Goal: Task Accomplishment & Management: Use online tool/utility

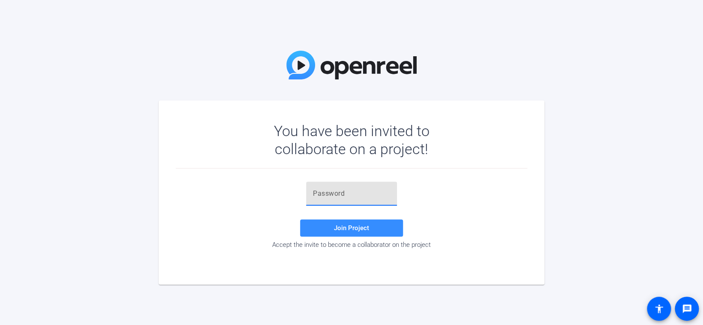
click at [352, 194] on input "text" at bounding box center [351, 193] width 77 height 10
paste input "-!OK4F"
type input "-!OK4F"
click at [347, 231] on span "Join Project" at bounding box center [351, 228] width 35 height 8
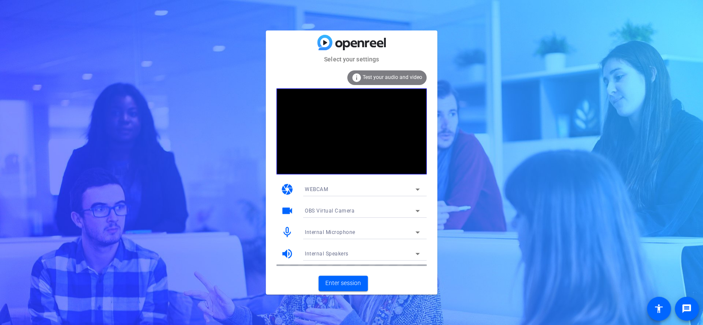
click at [419, 187] on icon at bounding box center [418, 189] width 10 height 10
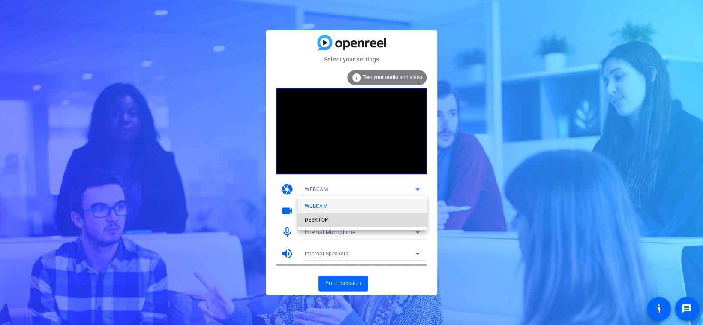
click at [397, 217] on mat-option "DESKTOP" at bounding box center [362, 220] width 129 height 14
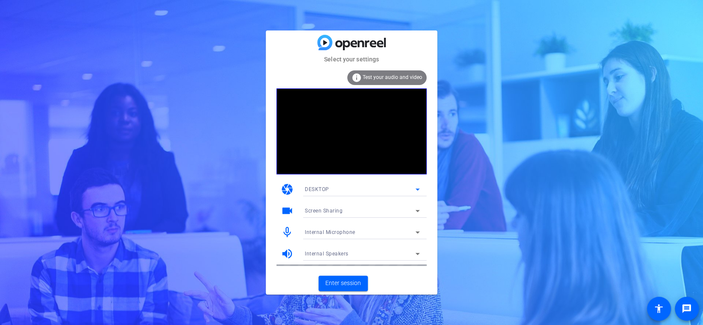
click at [417, 189] on icon at bounding box center [418, 189] width 4 height 2
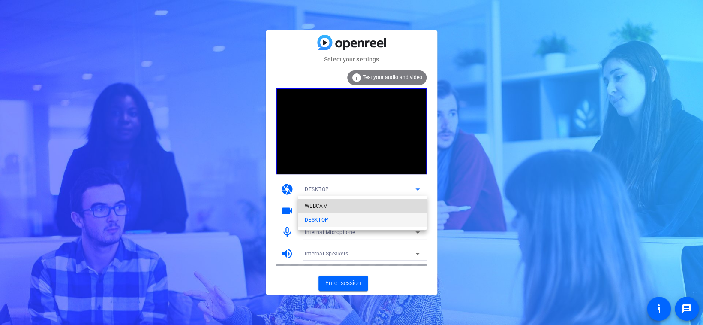
click at [404, 204] on mat-option "WEBCAM" at bounding box center [362, 206] width 129 height 14
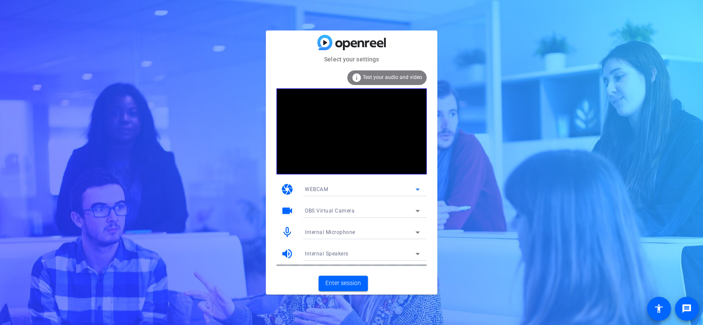
click at [421, 209] on icon at bounding box center [418, 210] width 10 height 10
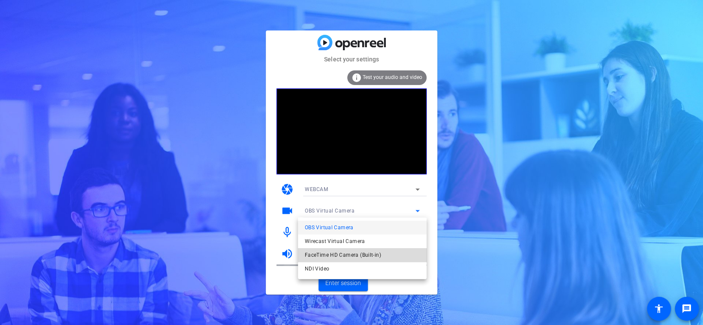
click at [388, 255] on mat-option "FaceTime HD Camera (Built-in)" at bounding box center [362, 255] width 129 height 14
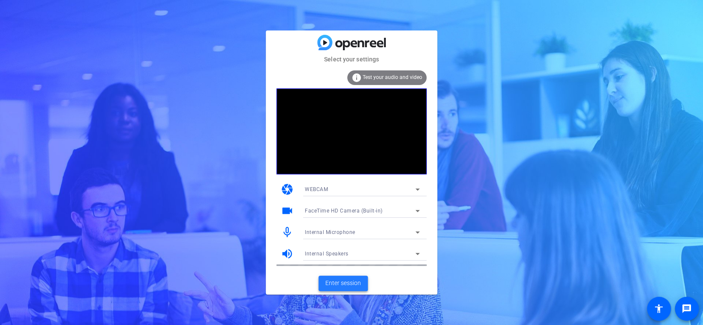
click at [349, 282] on span "Enter session" at bounding box center [343, 282] width 36 height 9
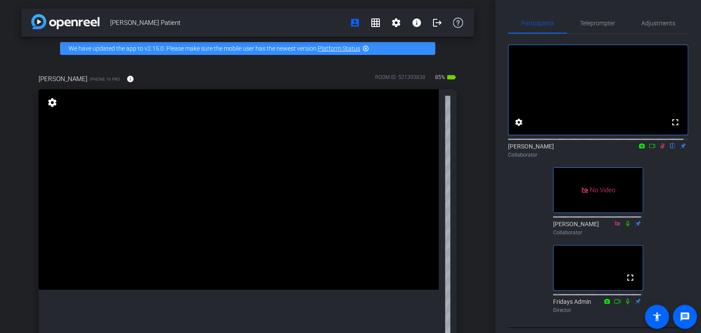
click at [660, 149] on icon at bounding box center [662, 146] width 5 height 6
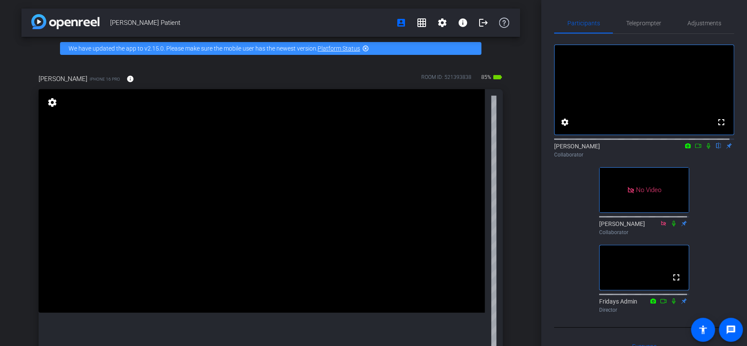
click at [703, 149] on icon at bounding box center [708, 146] width 3 height 6
click at [703, 149] on icon at bounding box center [709, 146] width 5 height 6
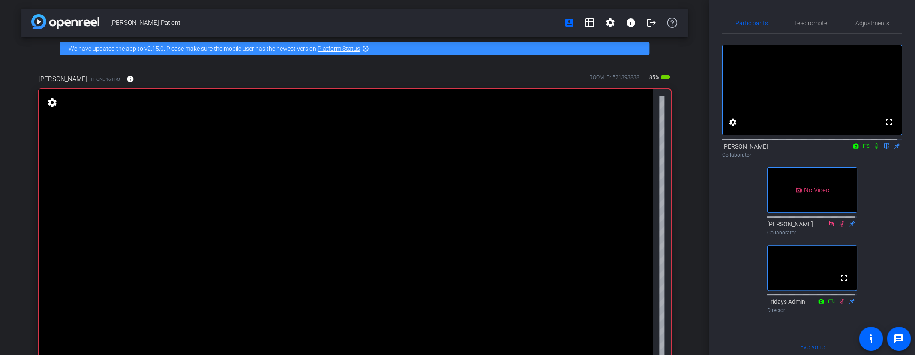
click at [703, 149] on icon at bounding box center [876, 146] width 7 height 6
click at [703, 159] on div "[PERSON_NAME] flip Collaborator" at bounding box center [813, 150] width 180 height 17
click at [703, 149] on icon at bounding box center [876, 146] width 7 height 6
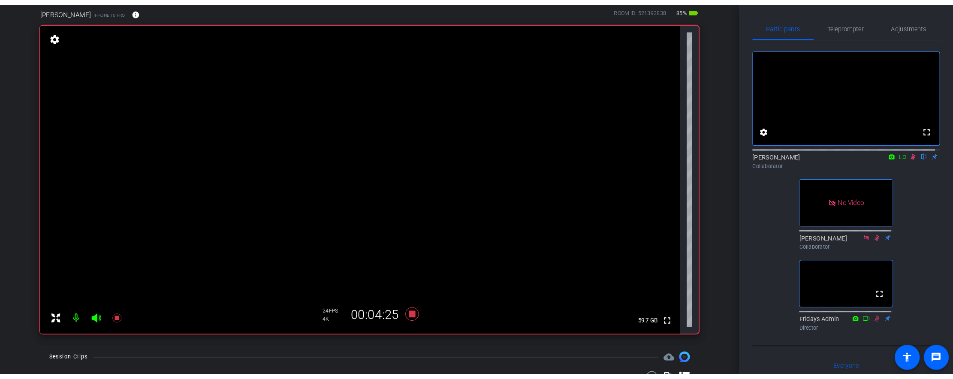
scroll to position [62, 0]
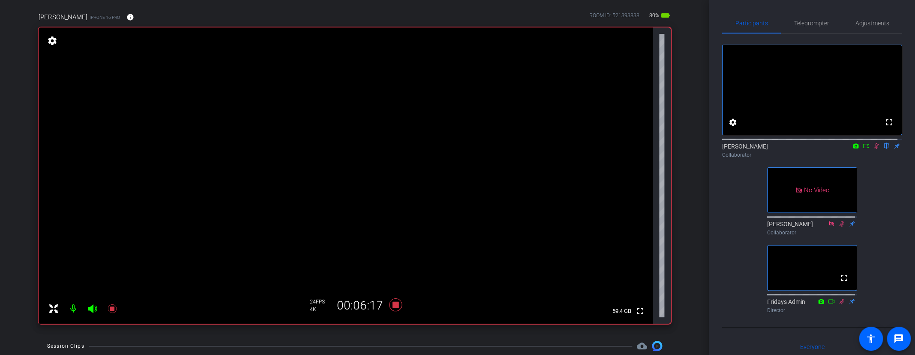
click at [703, 149] on icon at bounding box center [876, 146] width 7 height 6
click at [703, 149] on icon at bounding box center [877, 146] width 5 height 6
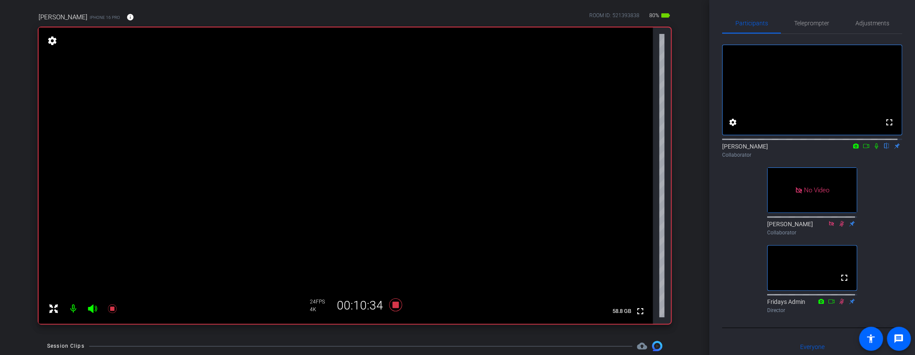
click at [703, 149] on icon at bounding box center [876, 146] width 7 height 6
click at [703, 149] on icon at bounding box center [876, 146] width 3 height 6
click at [703, 149] on icon at bounding box center [876, 146] width 7 height 6
click at [703, 149] on icon at bounding box center [876, 146] width 3 height 6
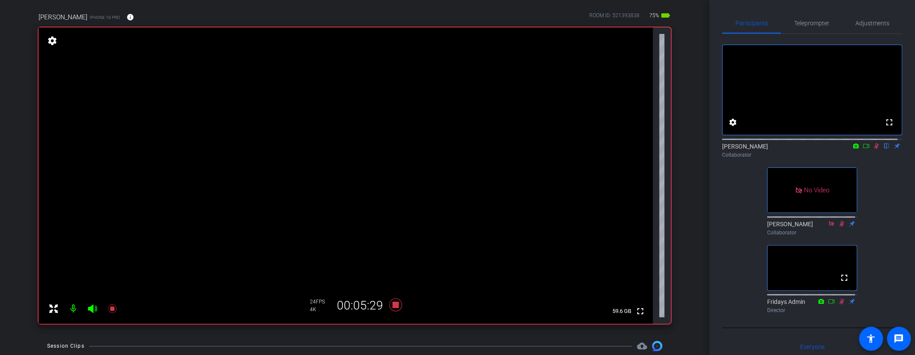
click at [703, 149] on icon at bounding box center [876, 146] width 7 height 6
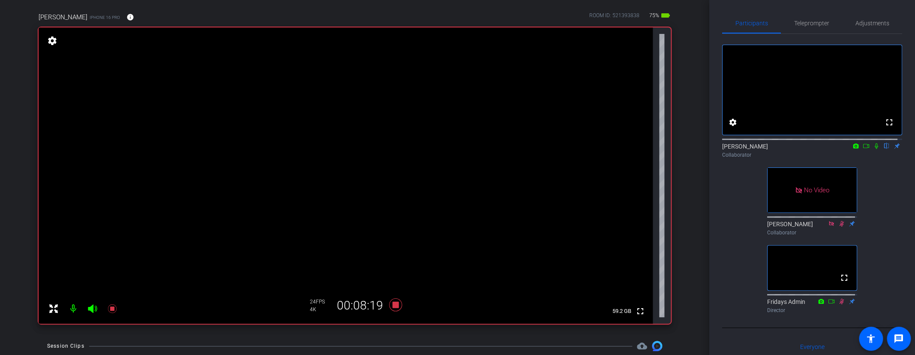
click at [703, 149] on icon at bounding box center [876, 146] width 7 height 6
click at [703, 149] on icon at bounding box center [877, 146] width 5 height 6
click at [703, 149] on icon at bounding box center [866, 146] width 7 height 6
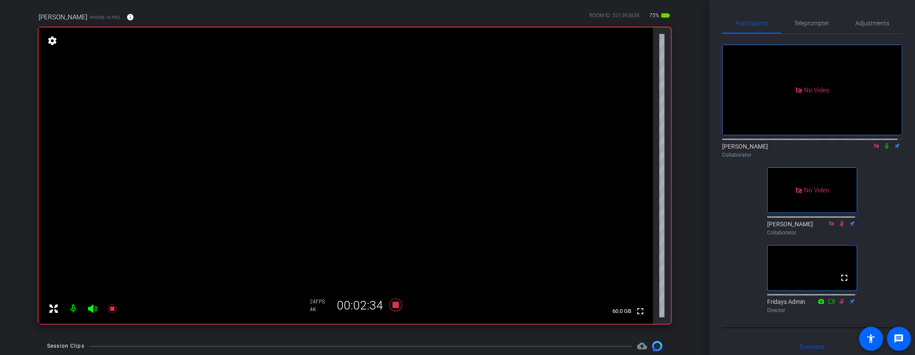
click at [703, 149] on icon at bounding box center [876, 146] width 7 height 6
click at [703, 149] on icon at bounding box center [866, 146] width 7 height 6
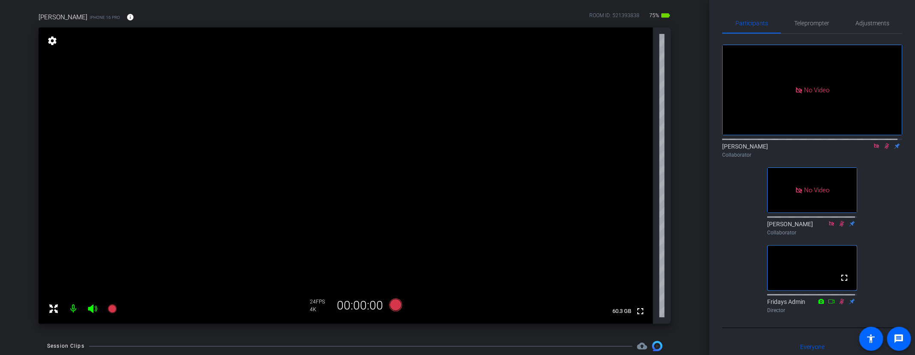
click at [703, 149] on icon at bounding box center [876, 146] width 7 height 6
click at [703, 149] on icon at bounding box center [877, 146] width 5 height 6
click at [703, 149] on icon at bounding box center [876, 146] width 3 height 6
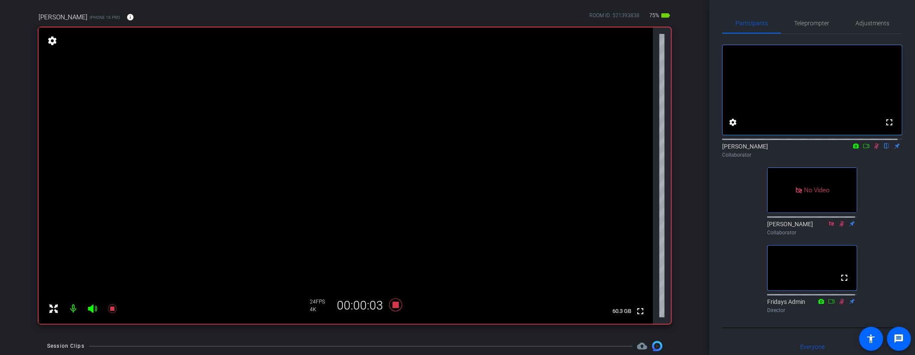
click at [703, 149] on icon at bounding box center [877, 146] width 5 height 6
click at [703, 149] on icon at bounding box center [876, 146] width 7 height 6
click at [703, 149] on icon at bounding box center [877, 146] width 5 height 6
click at [703, 149] on icon at bounding box center [876, 146] width 7 height 6
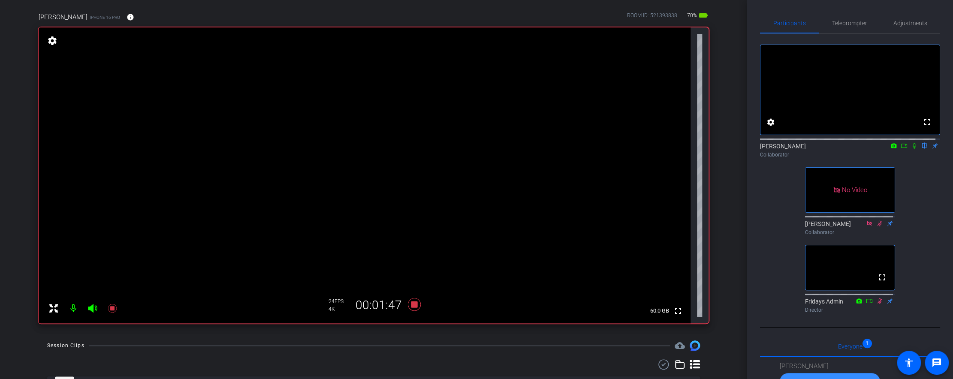
click at [703, 149] on icon at bounding box center [913, 146] width 3 height 6
click at [703, 149] on icon at bounding box center [914, 146] width 5 height 6
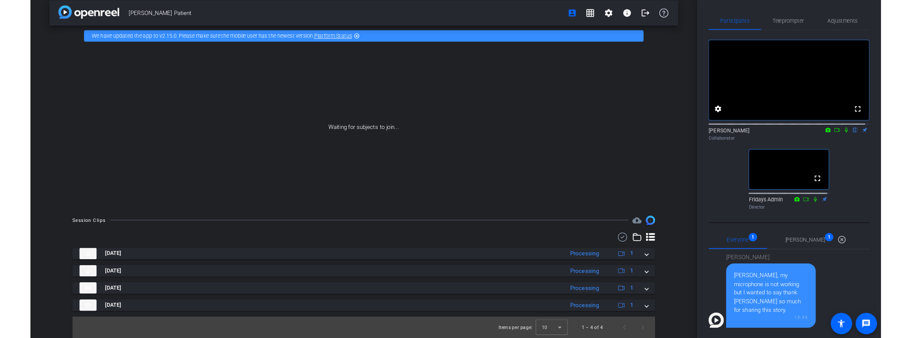
scroll to position [0, 0]
